Goal: Check status

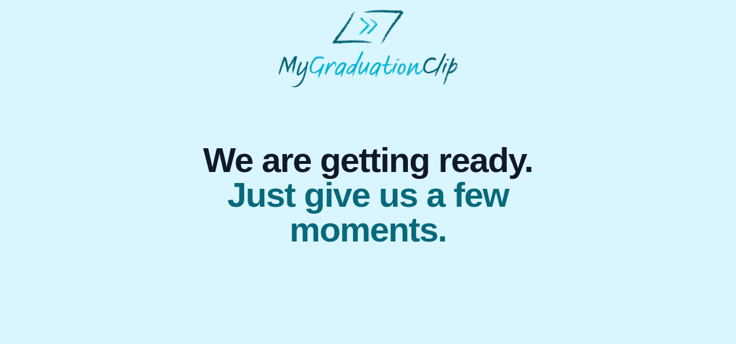
click at [331, 114] on div "We are getting ready. Just give us a few moments." at bounding box center [368, 167] width 368 height 160
